Goal: Book appointment/travel/reservation

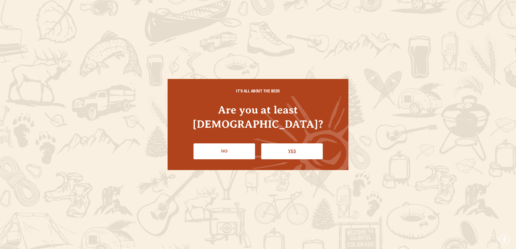
click at [297, 144] on link "Yes" at bounding box center [292, 152] width 62 height 16
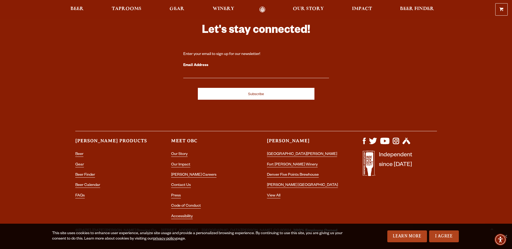
scroll to position [1581, 0]
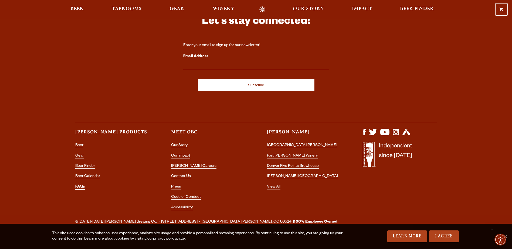
click at [80, 185] on link "FAQs" at bounding box center [79, 187] width 9 height 5
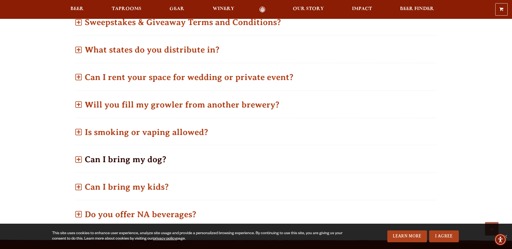
scroll to position [351, 0]
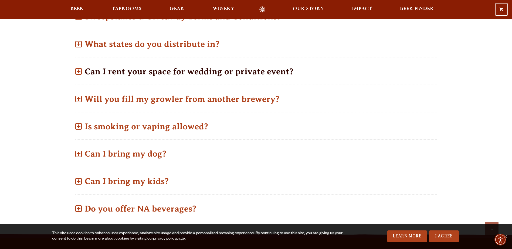
click at [80, 73] on span at bounding box center [78, 71] width 6 height 6
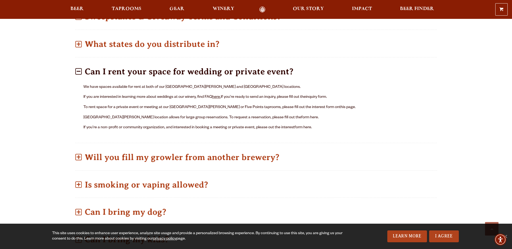
click at [218, 97] on link "here." at bounding box center [216, 97] width 9 height 4
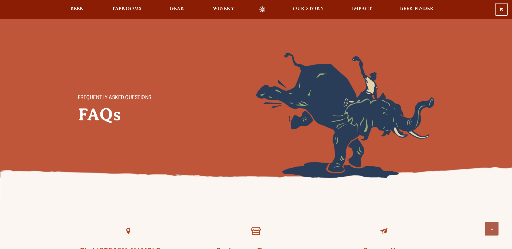
scroll to position [351, 0]
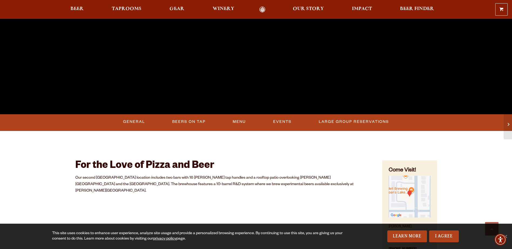
scroll to position [189, 0]
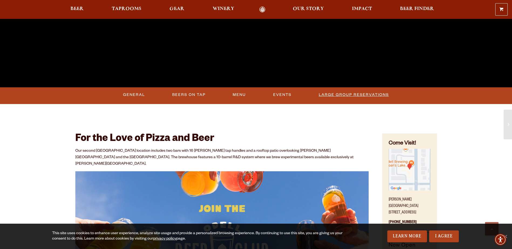
click at [345, 97] on link "Large Group Reservations" at bounding box center [354, 95] width 75 height 12
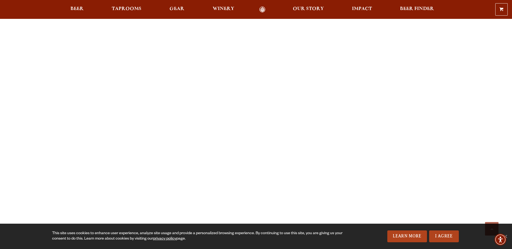
scroll to position [513, 0]
